Goal: Information Seeking & Learning: Find specific fact

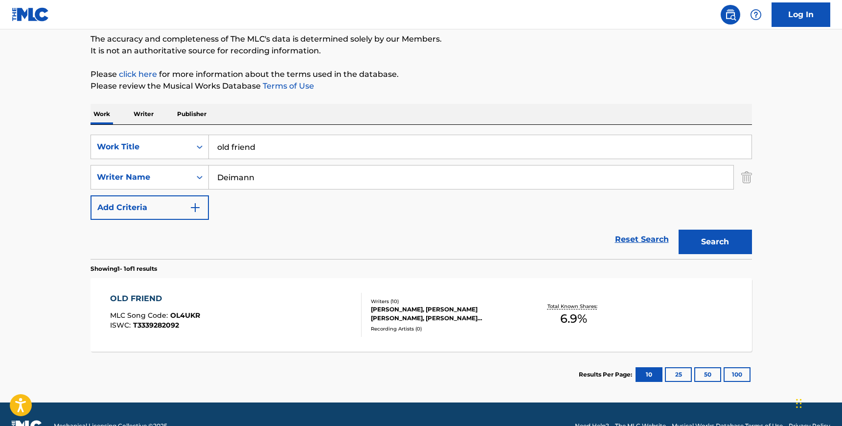
click at [262, 318] on div "OLD FRIEND MLC Song Code : OL4UKR ISWC : T3339282092" at bounding box center [236, 315] width 252 height 44
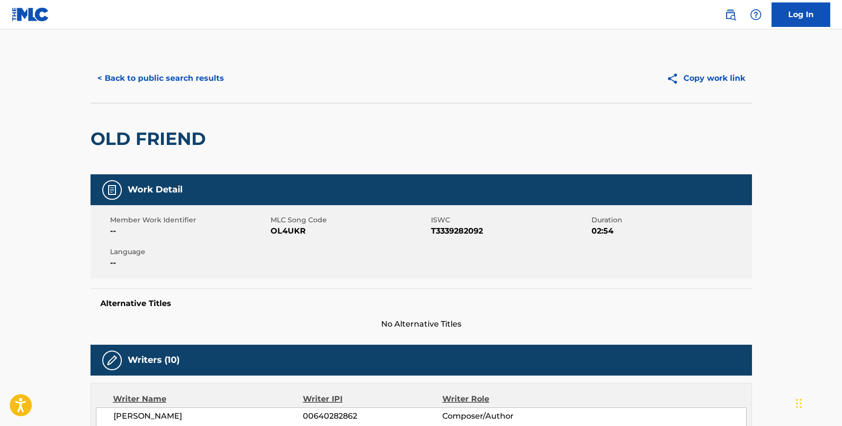
click at [294, 232] on span "OL4UKR" at bounding box center [350, 231] width 158 height 12
copy span "OL4UKR"
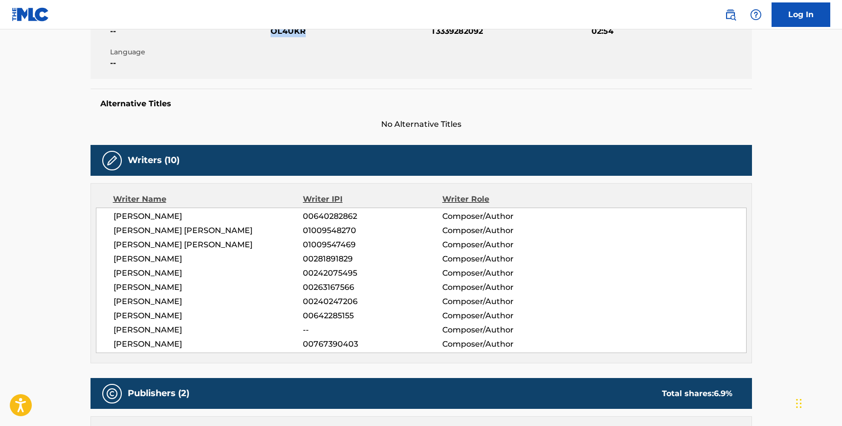
scroll to position [200, 0]
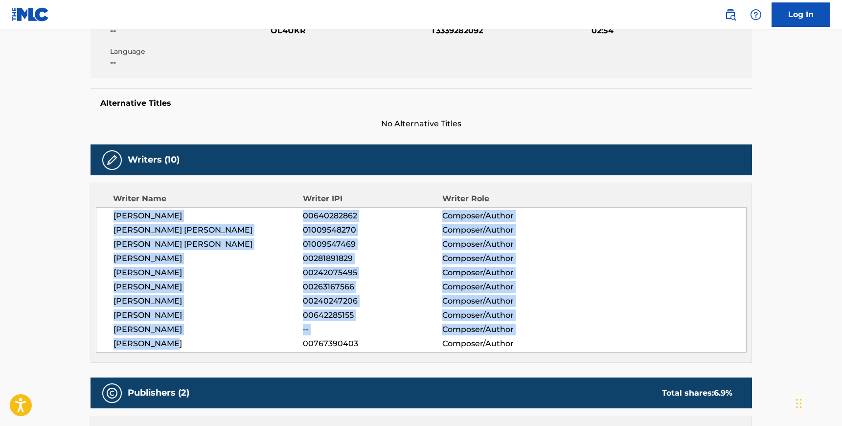
drag, startPoint x: 176, startPoint y: 344, endPoint x: 113, endPoint y: 217, distance: 141.6
click at [113, 217] on div "[PERSON_NAME] 00640282862 Composer/Author [PERSON_NAME] [PERSON_NAME] 010095482…" at bounding box center [421, 279] width 651 height 145
copy div "[PERSON_NAME] 00640282862 Composer/Author [PERSON_NAME] [PERSON_NAME] 010095482…"
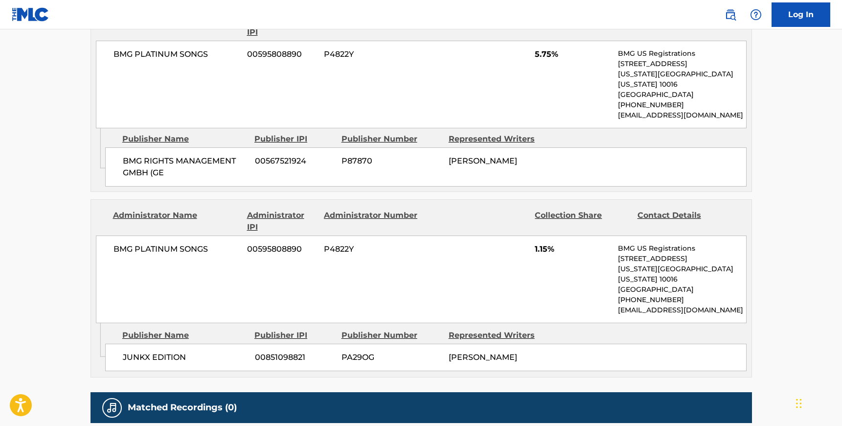
scroll to position [612, 0]
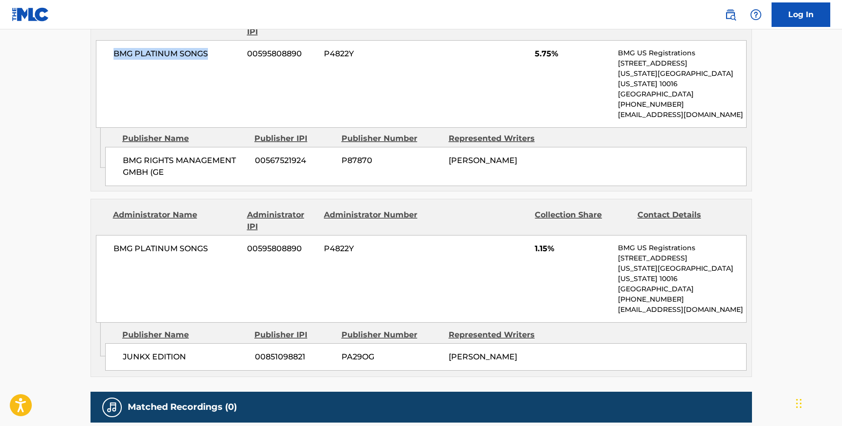
drag, startPoint x: 210, startPoint y: 55, endPoint x: 112, endPoint y: 54, distance: 98.4
click at [112, 54] on div "BMG PLATINUM SONGS 00595808890 P4822Y 5.75% BMG US Registrations [STREET_ADDRES…" at bounding box center [421, 84] width 651 height 88
copy span "BMG PLATINUM SONGS"
copy span "BMG RIGHTS MANAGEMENT GMBH (GE"
drag, startPoint x: 165, startPoint y: 161, endPoint x: 124, endPoint y: 151, distance: 42.3
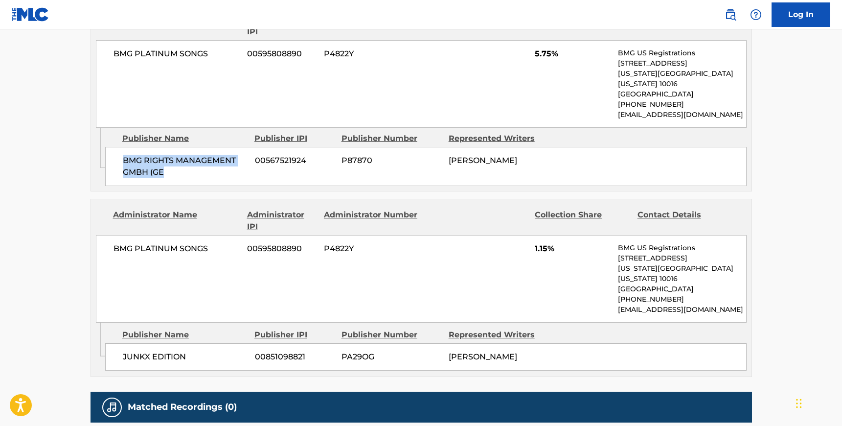
click at [124, 155] on span "BMG RIGHTS MANAGEMENT GMBH (GE" at bounding box center [185, 166] width 125 height 23
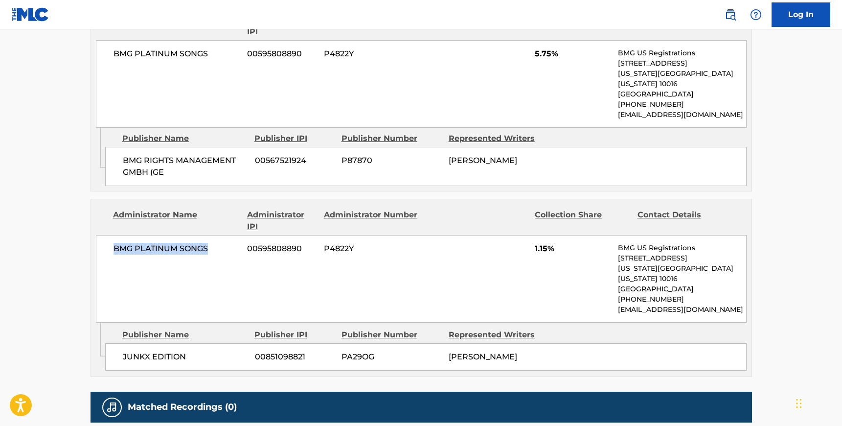
drag, startPoint x: 208, startPoint y: 234, endPoint x: 112, endPoint y: 231, distance: 96.0
click at [112, 235] on div "BMG PLATINUM SONGS 00595808890 P4822Y 1.15% BMG US Registrations [STREET_ADDRES…" at bounding box center [421, 279] width 651 height 88
copy span "BMG PLATINUM SONGS"
drag, startPoint x: 187, startPoint y: 330, endPoint x: 119, endPoint y: 329, distance: 67.6
click at [119, 343] on div "JUNKX EDITION 00851098821 PA29OG [PERSON_NAME]" at bounding box center [426, 356] width 642 height 27
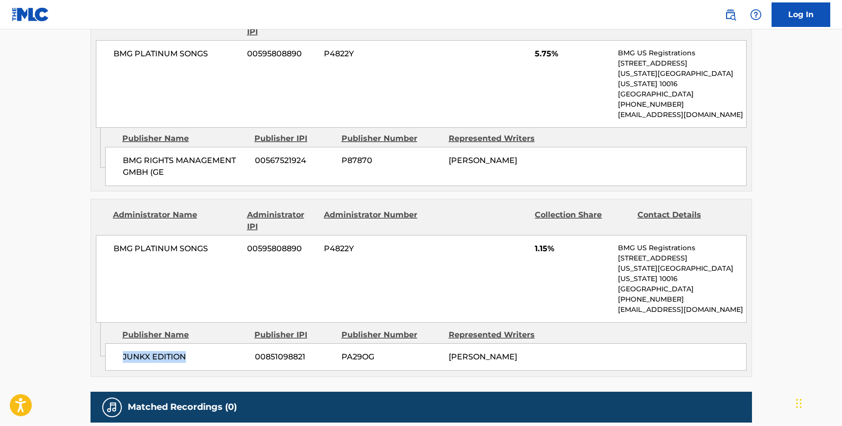
copy span "JUNKX EDITION"
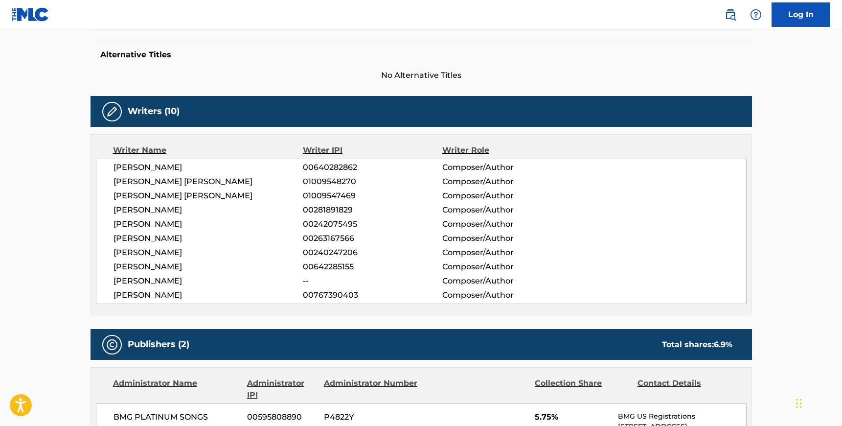
scroll to position [0, 0]
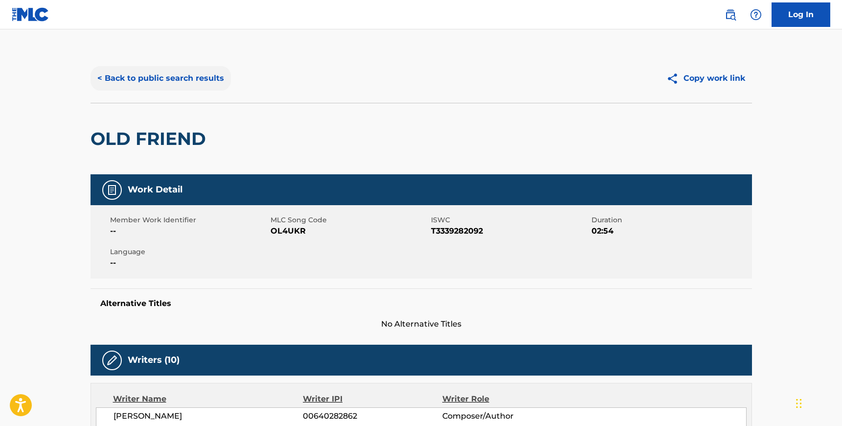
click at [119, 74] on button "< Back to public search results" at bounding box center [161, 78] width 140 height 24
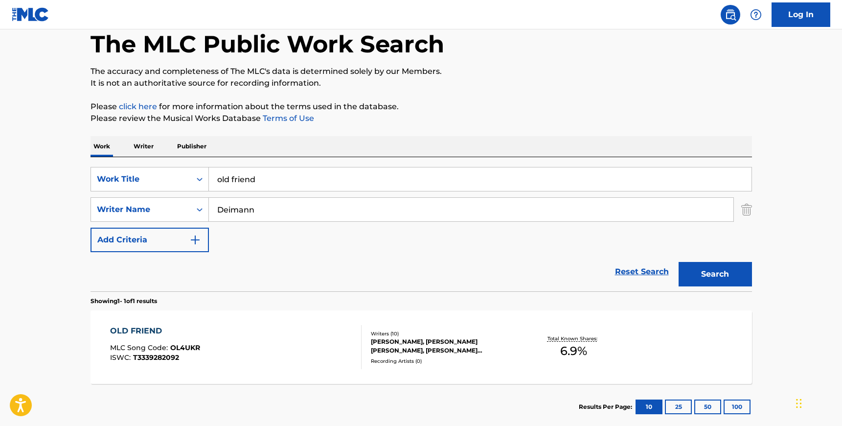
click at [239, 212] on input "Deimann" at bounding box center [471, 209] width 525 height 23
paste input "[PERSON_NAME]"
type input "[PERSON_NAME]"
click at [238, 181] on input "old friend" at bounding box center [480, 178] width 543 height 23
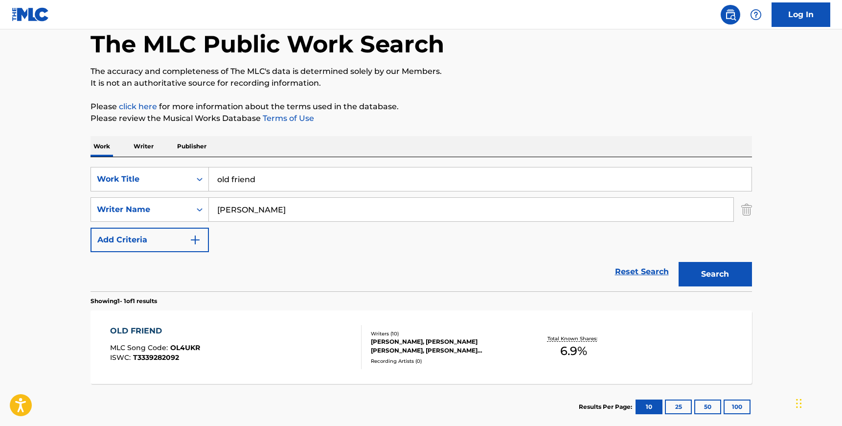
click at [238, 181] on input "old friend" at bounding box center [480, 178] width 543 height 23
type input "get a grip"
click at [705, 276] on button "Search" at bounding box center [715, 274] width 73 height 24
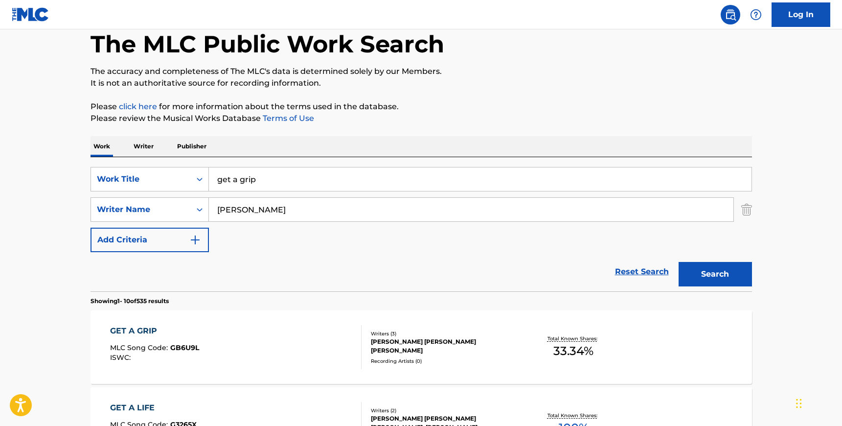
click at [341, 322] on div "GET A GRIP MLC Song Code : GB6U9L ISWC : Writers ( 3 ) [PERSON_NAME] [PERSON_NA…" at bounding box center [422, 346] width 662 height 73
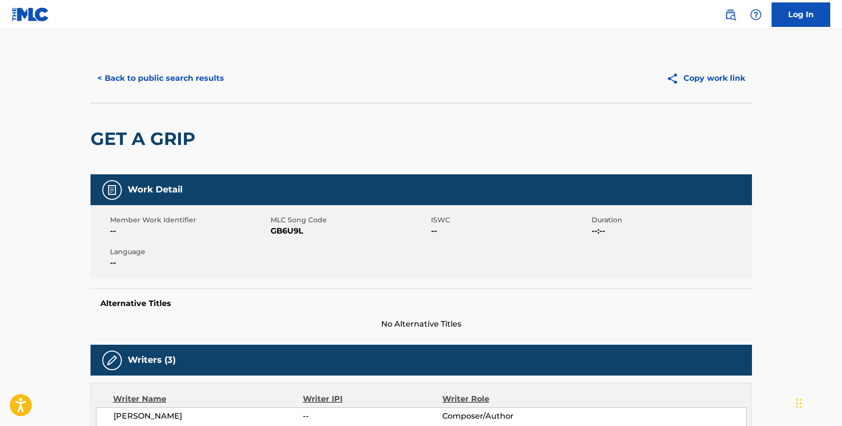
click at [296, 232] on span "GB6U9L" at bounding box center [350, 231] width 158 height 12
copy span "GB6U9L"
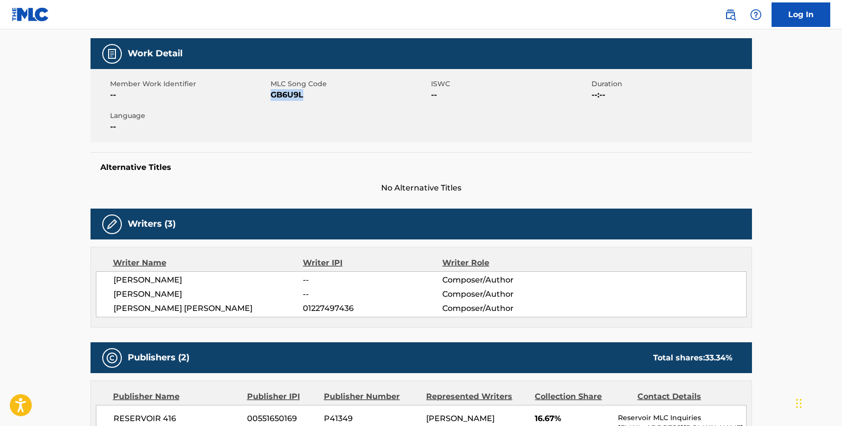
scroll to position [135, 0]
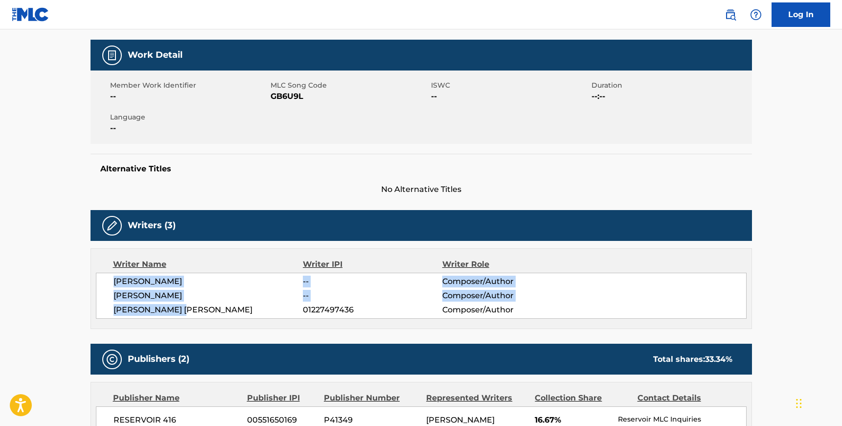
drag, startPoint x: 186, startPoint y: 309, endPoint x: 115, endPoint y: 279, distance: 77.9
click at [115, 279] on div "[PERSON_NAME] -- Composer/Author [PERSON_NAME] -- Composer/Author [PERSON_NAME]…" at bounding box center [421, 296] width 651 height 46
copy div "[PERSON_NAME] -- Composer/Author [PERSON_NAME] -- Composer/Author [PERSON_NAME]…"
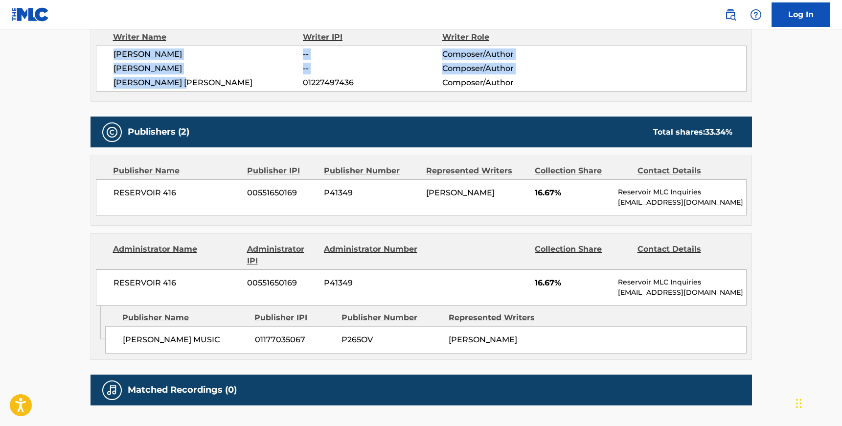
scroll to position [353, 0]
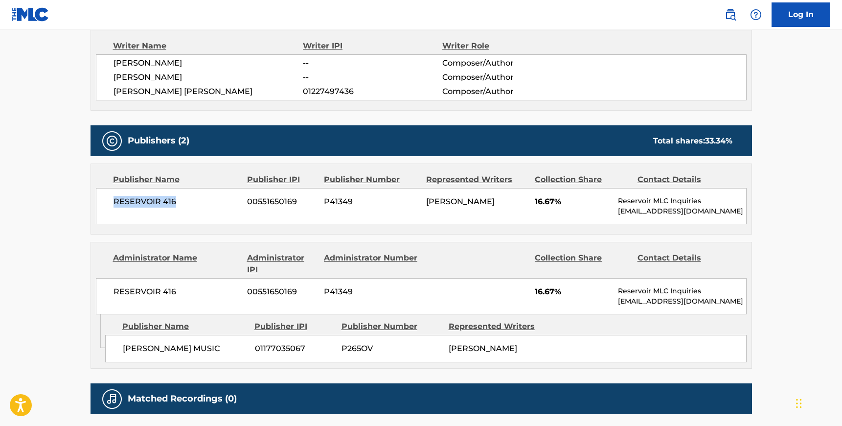
drag, startPoint x: 176, startPoint y: 202, endPoint x: 113, endPoint y: 199, distance: 62.7
click at [114, 199] on span "RESERVOIR 416" at bounding box center [177, 202] width 127 height 12
copy span "RESERVOIR 416"
click at [201, 347] on span "[PERSON_NAME] MUSIC" at bounding box center [185, 349] width 125 height 12
drag, startPoint x: 206, startPoint y: 347, endPoint x: 122, endPoint y: 342, distance: 83.4
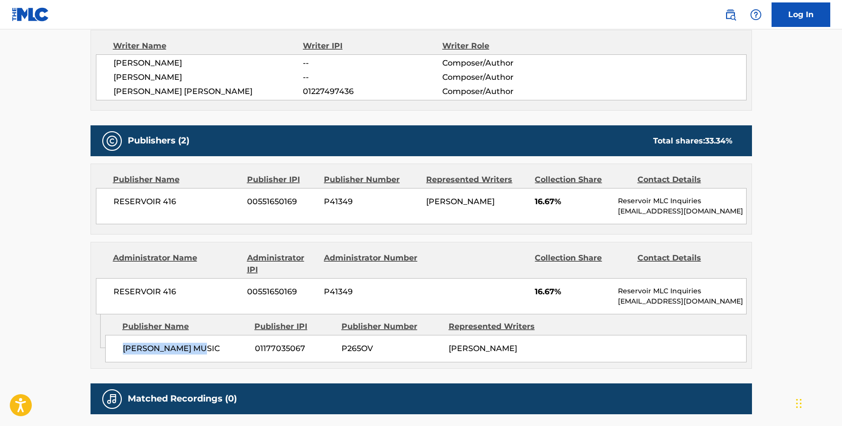
click at [123, 343] on span "[PERSON_NAME] MUSIC" at bounding box center [185, 349] width 125 height 12
copy span "[PERSON_NAME] MUSIC"
drag, startPoint x: 135, startPoint y: 61, endPoint x: 166, endPoint y: 62, distance: 31.3
click at [166, 62] on span "[PERSON_NAME]" at bounding box center [209, 63] width 190 height 12
